Goal: Information Seeking & Learning: Learn about a topic

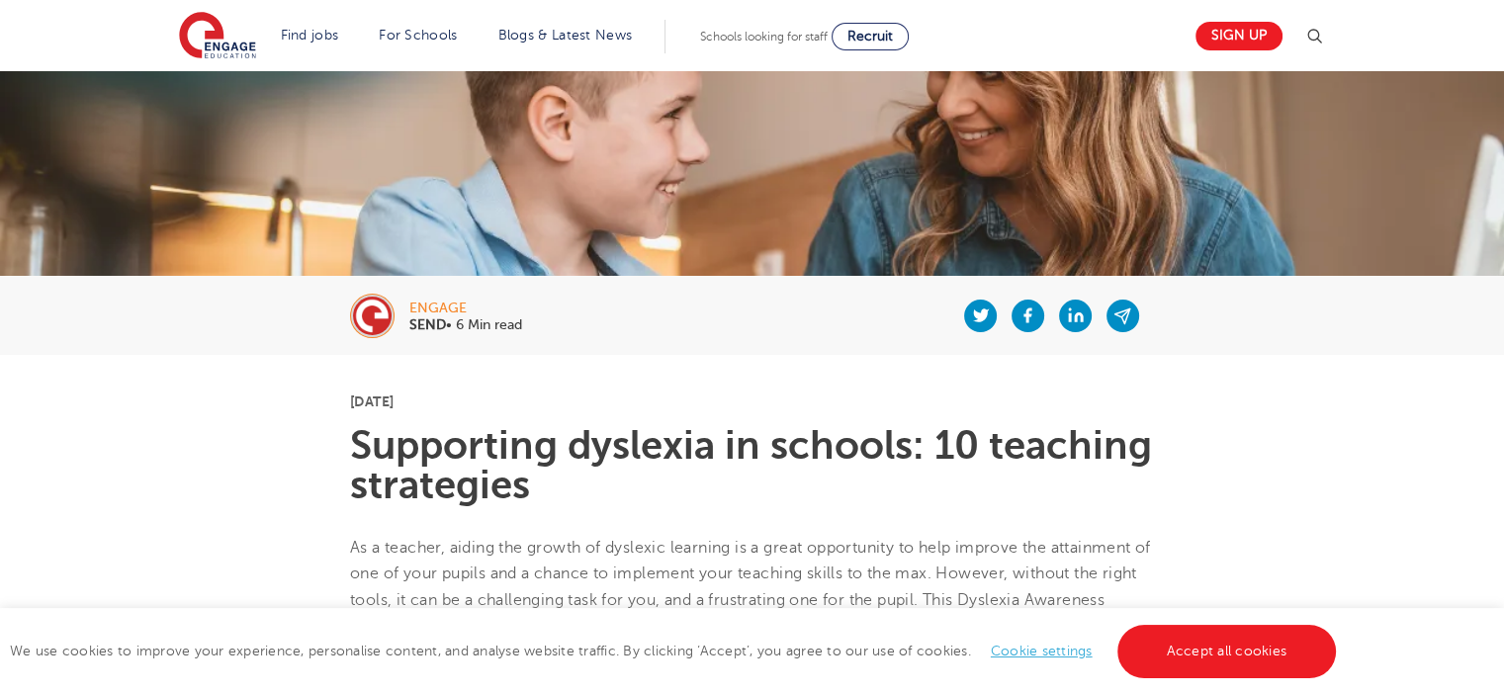
scroll to position [198, 0]
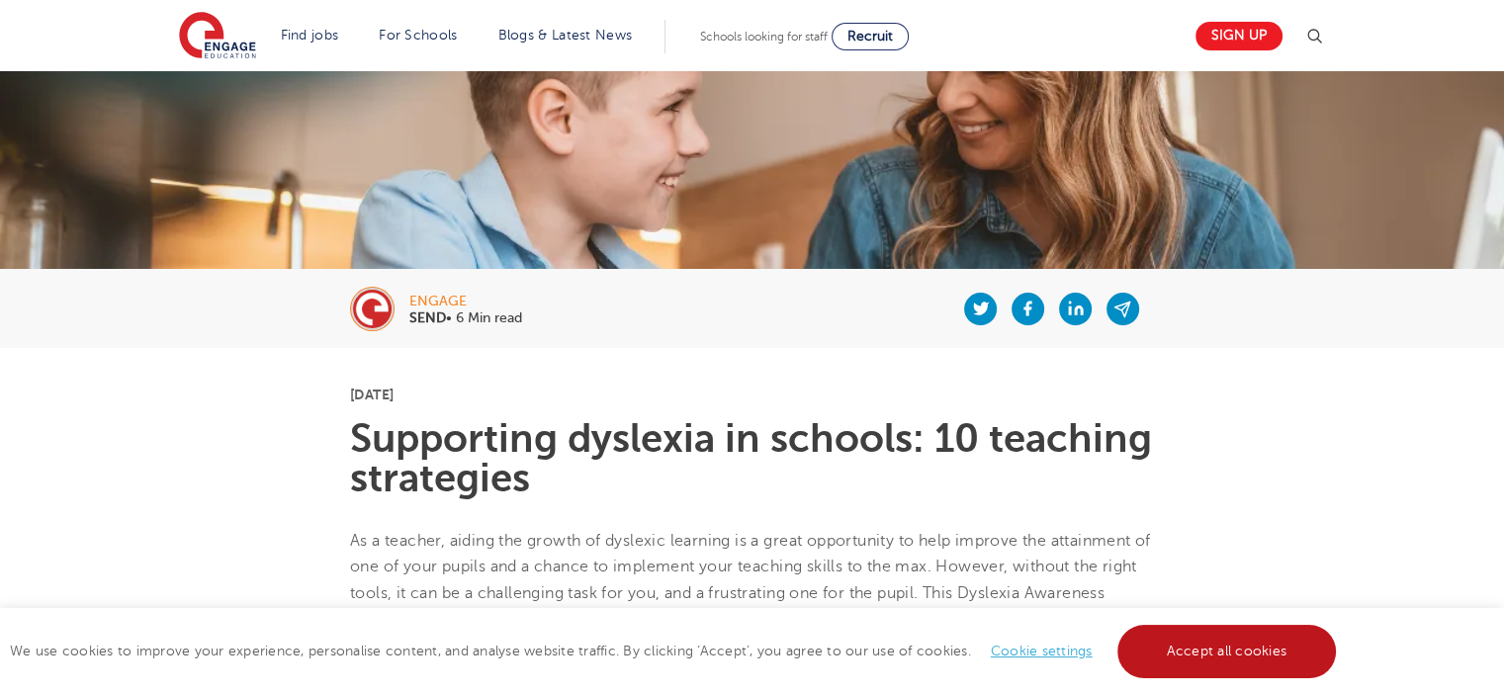
click at [1220, 636] on link "Accept all cookies" at bounding box center [1227, 651] width 220 height 53
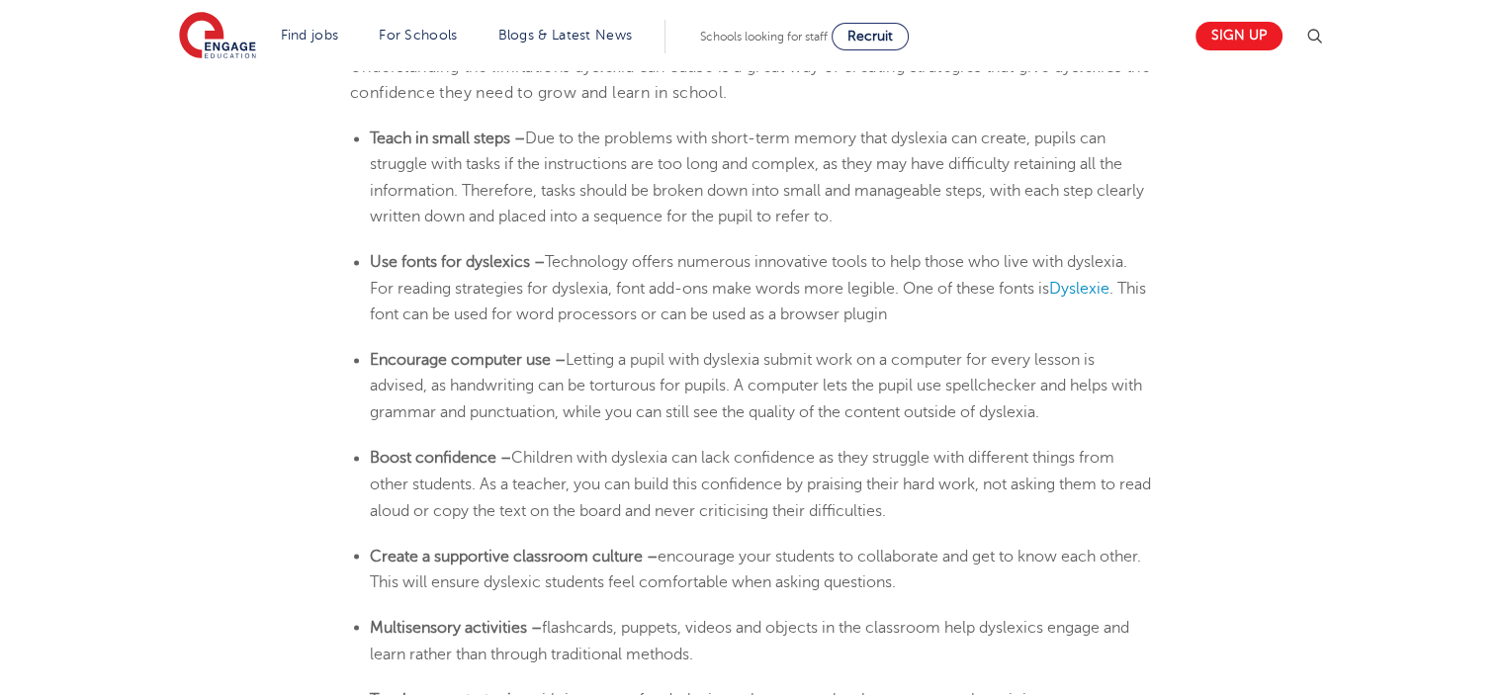
scroll to position [3283, 0]
click at [1088, 290] on span "Dyslexie" at bounding box center [1079, 287] width 60 height 18
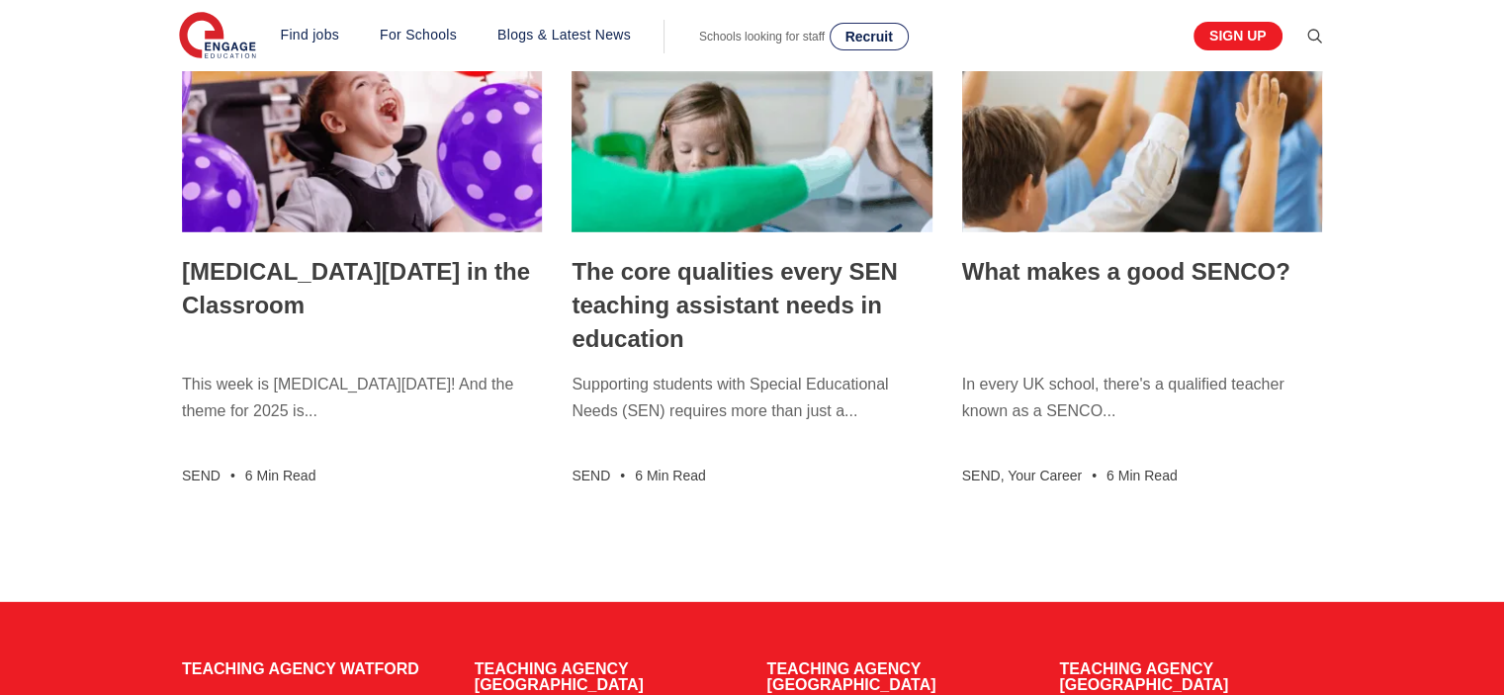
scroll to position [5695, 0]
